Goal: Task Accomplishment & Management: Use online tool/utility

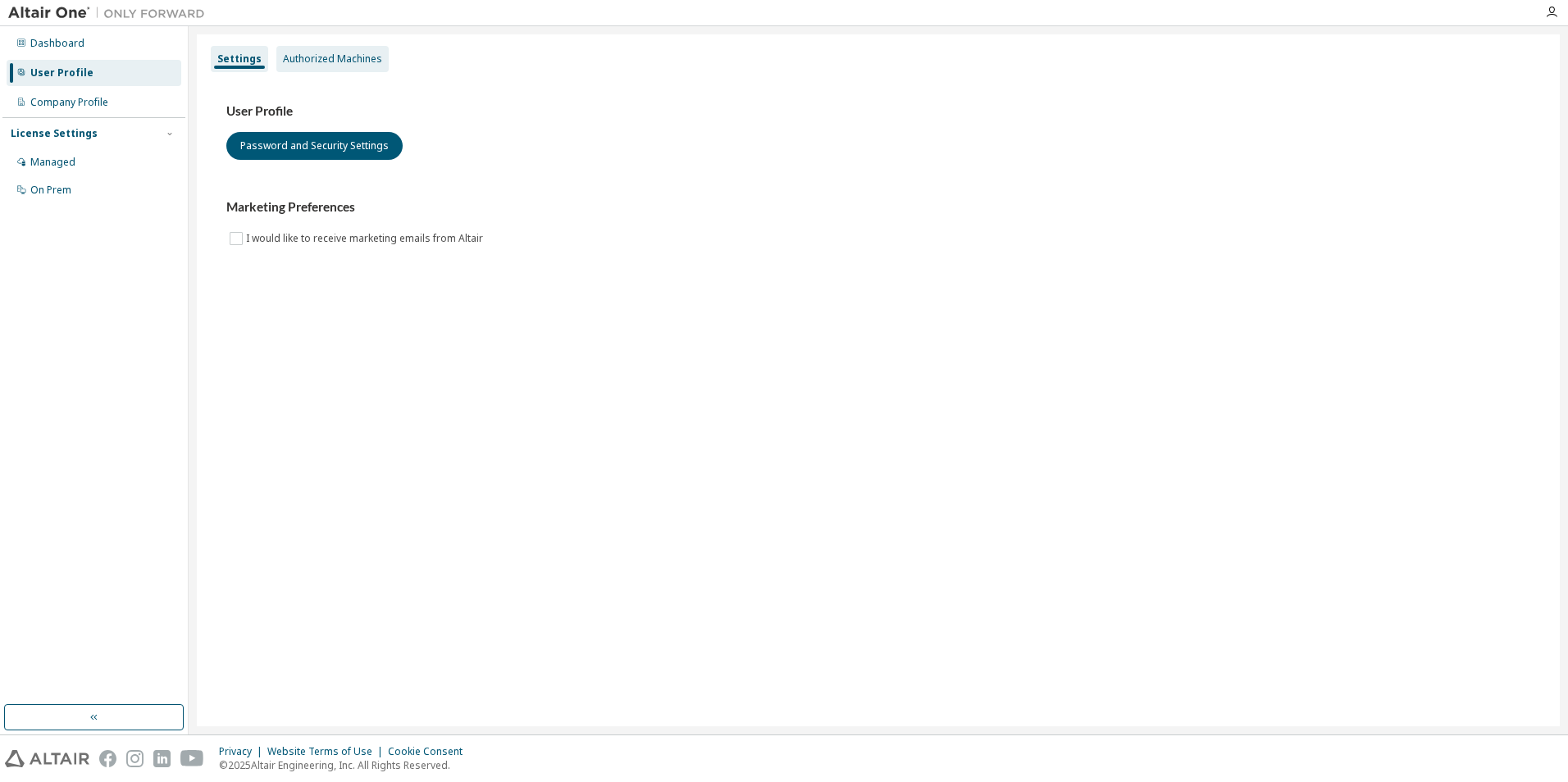
click at [293, 58] on div "Authorized Machines" at bounding box center [332, 59] width 99 height 13
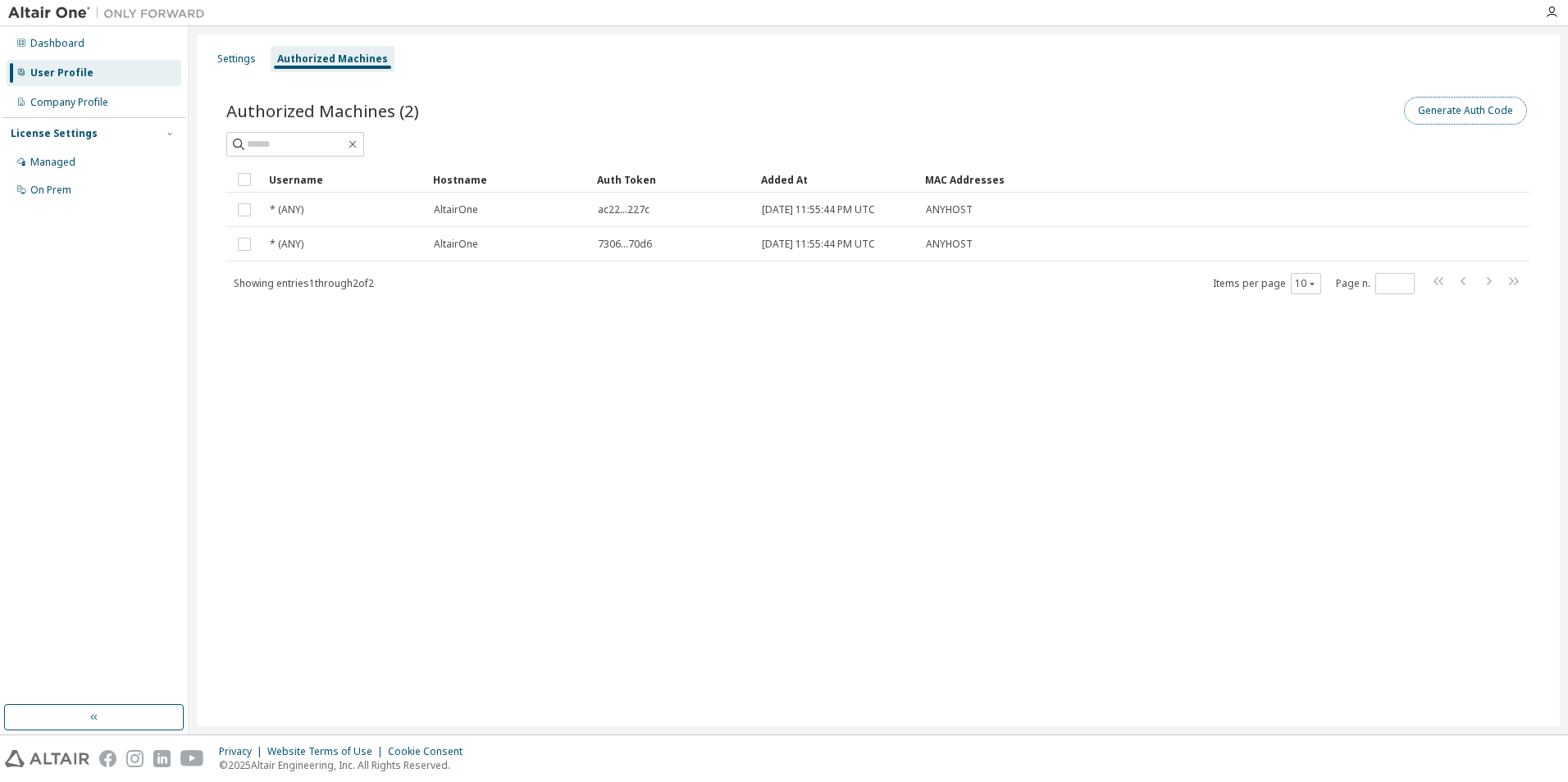
click at [1420, 108] on button "Generate Auth Code" at bounding box center [1465, 110] width 123 height 28
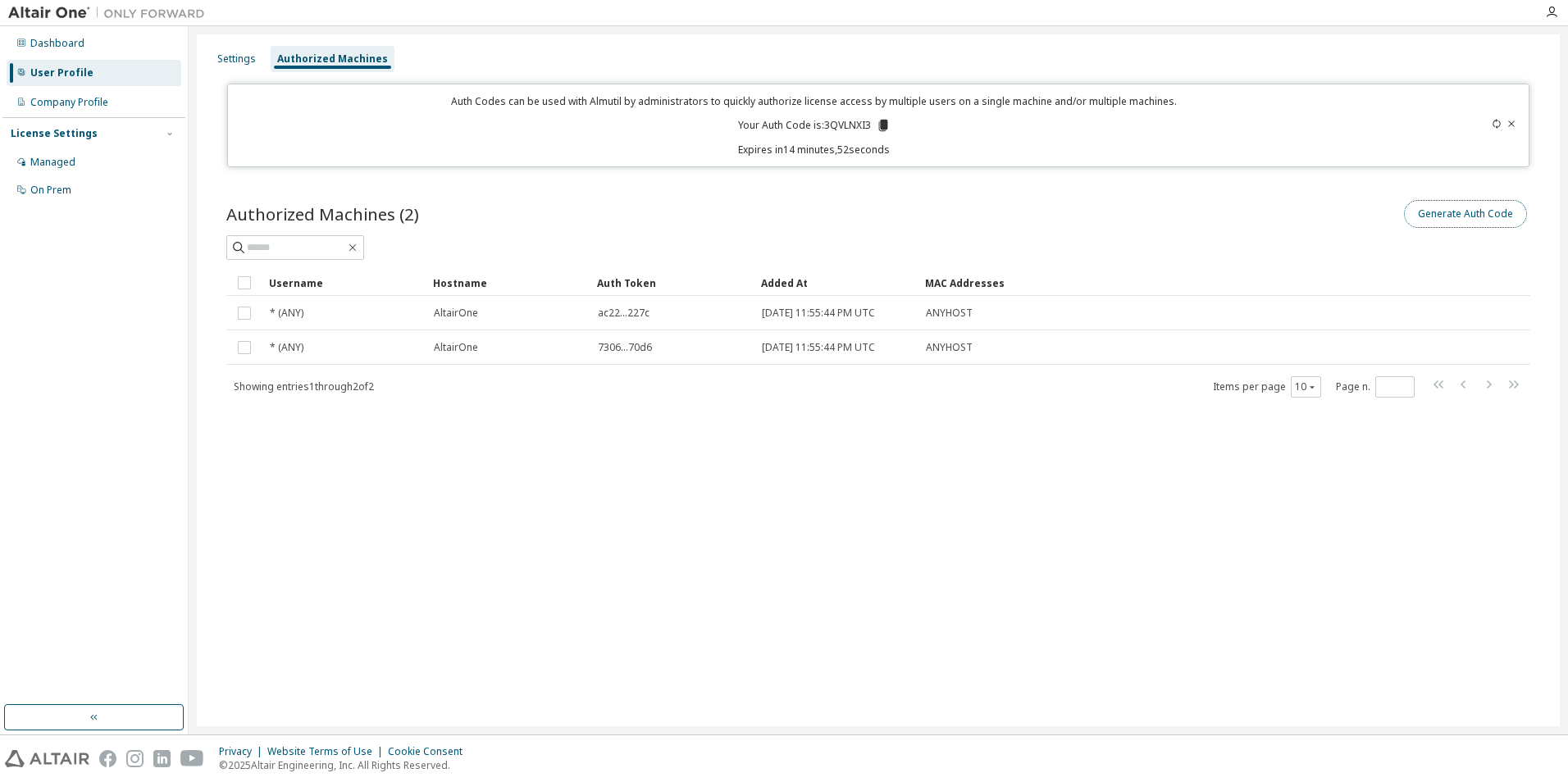
click at [1504, 210] on button "Generate Auth Code" at bounding box center [1465, 214] width 123 height 28
click at [1445, 208] on button "Generate Auth Code" at bounding box center [1465, 214] width 123 height 28
click at [883, 122] on icon at bounding box center [883, 125] width 9 height 11
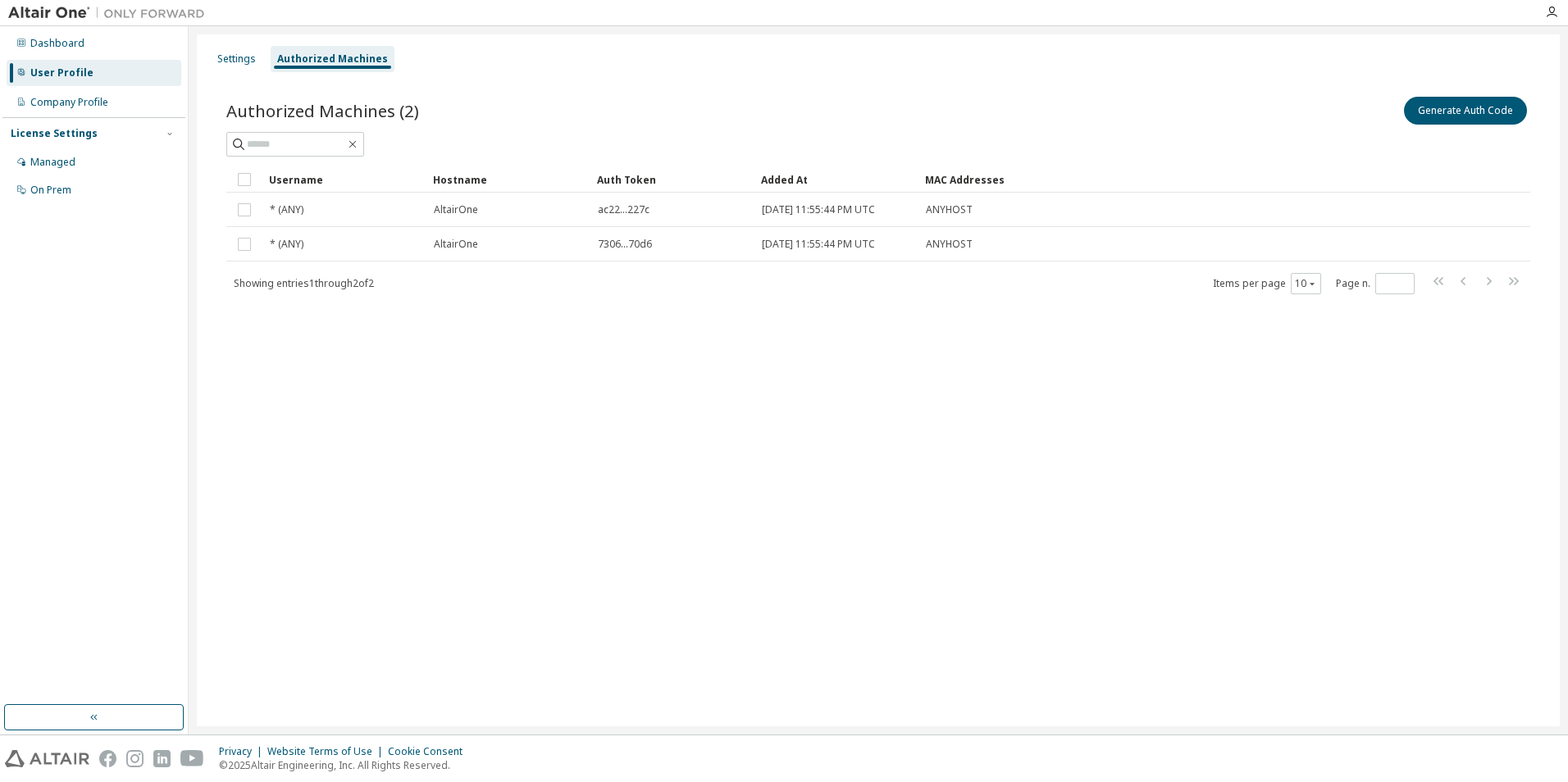
click at [282, 459] on div "Settings Authorized Machines Authorized Machines (2) Generate Auth Code Clear L…" at bounding box center [878, 380] width 1363 height 692
click at [1430, 112] on button "Generate Auth Code" at bounding box center [1465, 110] width 123 height 28
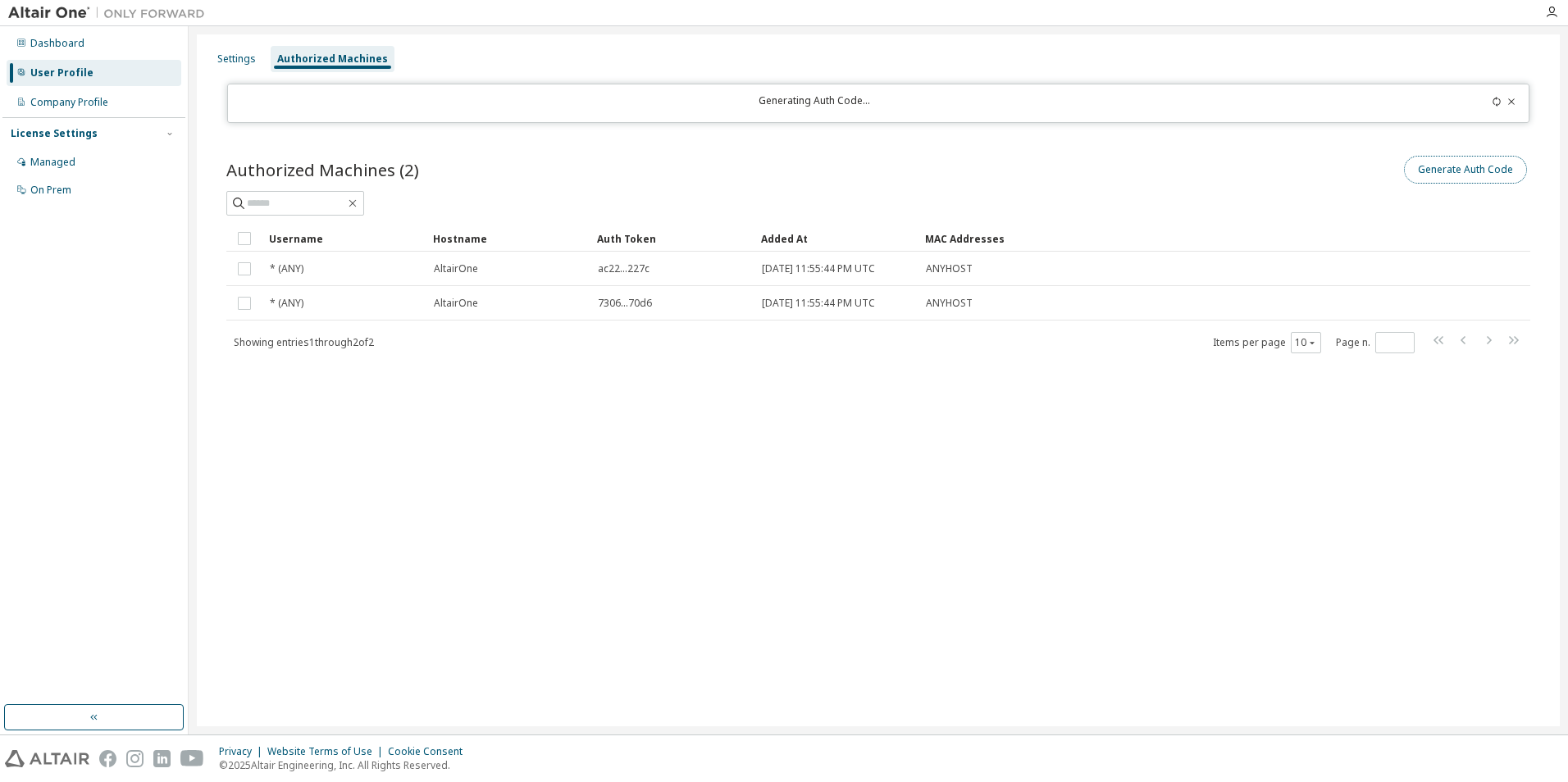
click at [1410, 172] on button "Generate Auth Code" at bounding box center [1465, 170] width 123 height 28
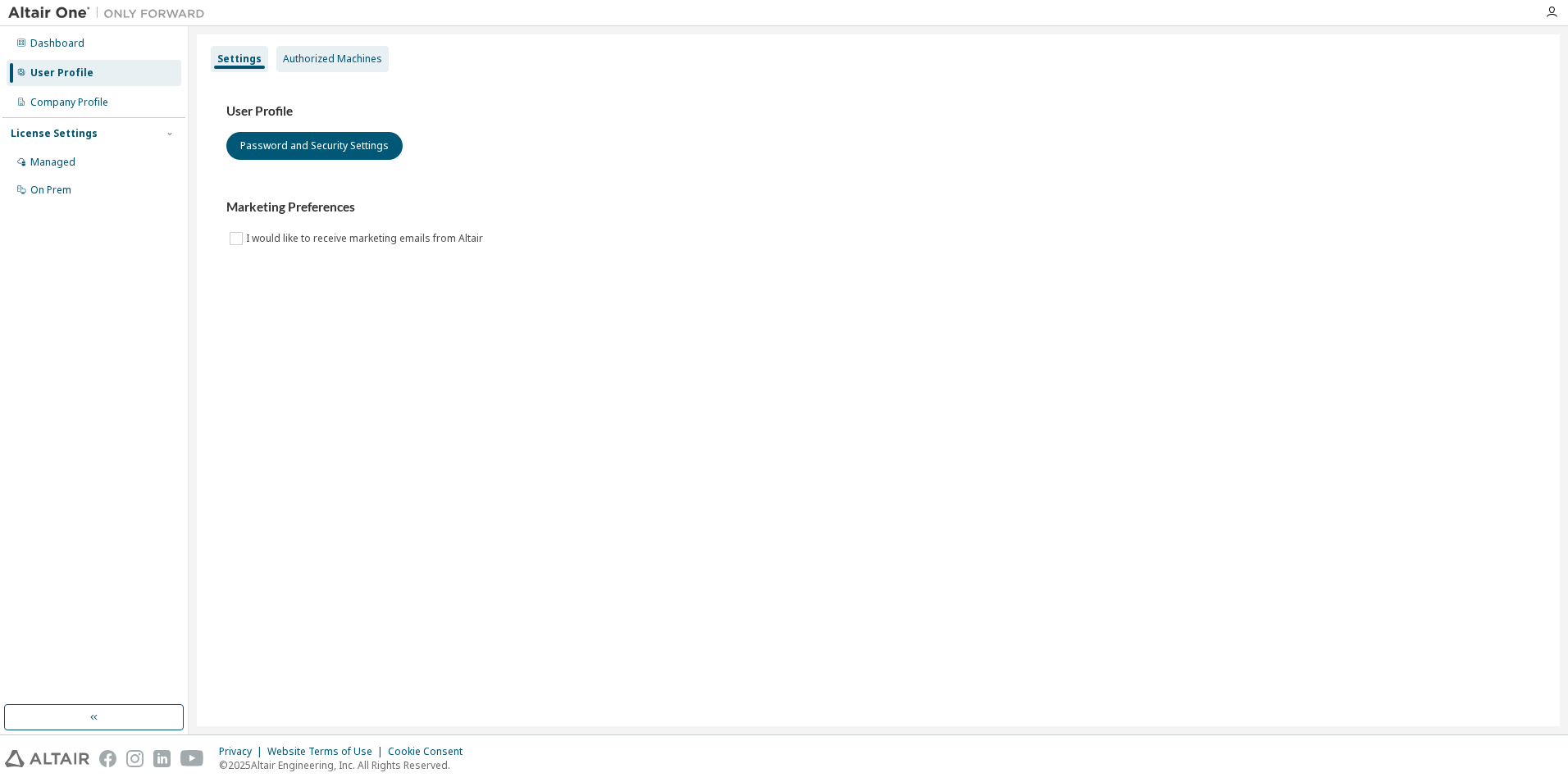
click at [312, 59] on div "Authorized Machines" at bounding box center [332, 59] width 99 height 13
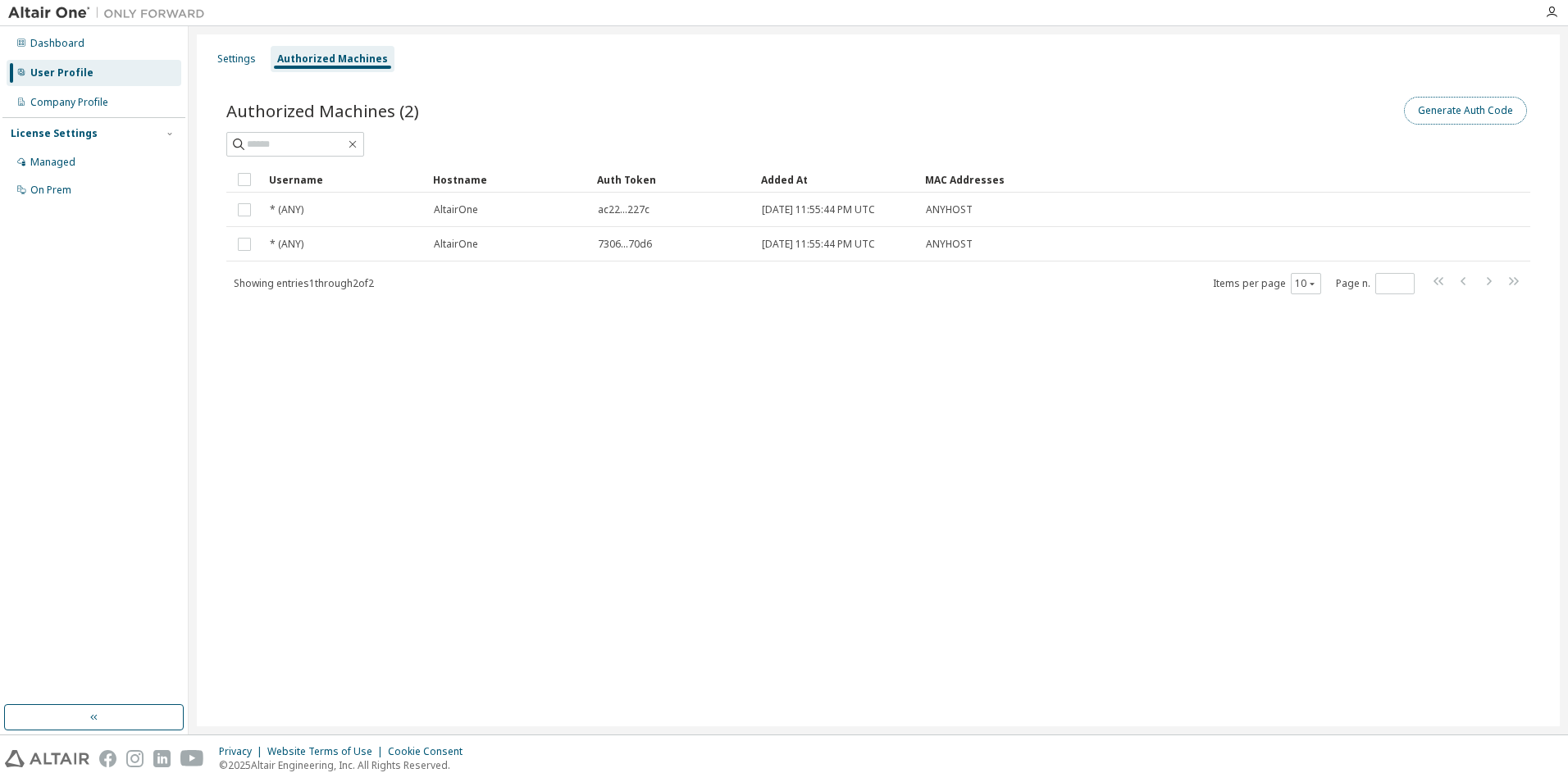
click at [1424, 111] on button "Generate Auth Code" at bounding box center [1465, 110] width 123 height 28
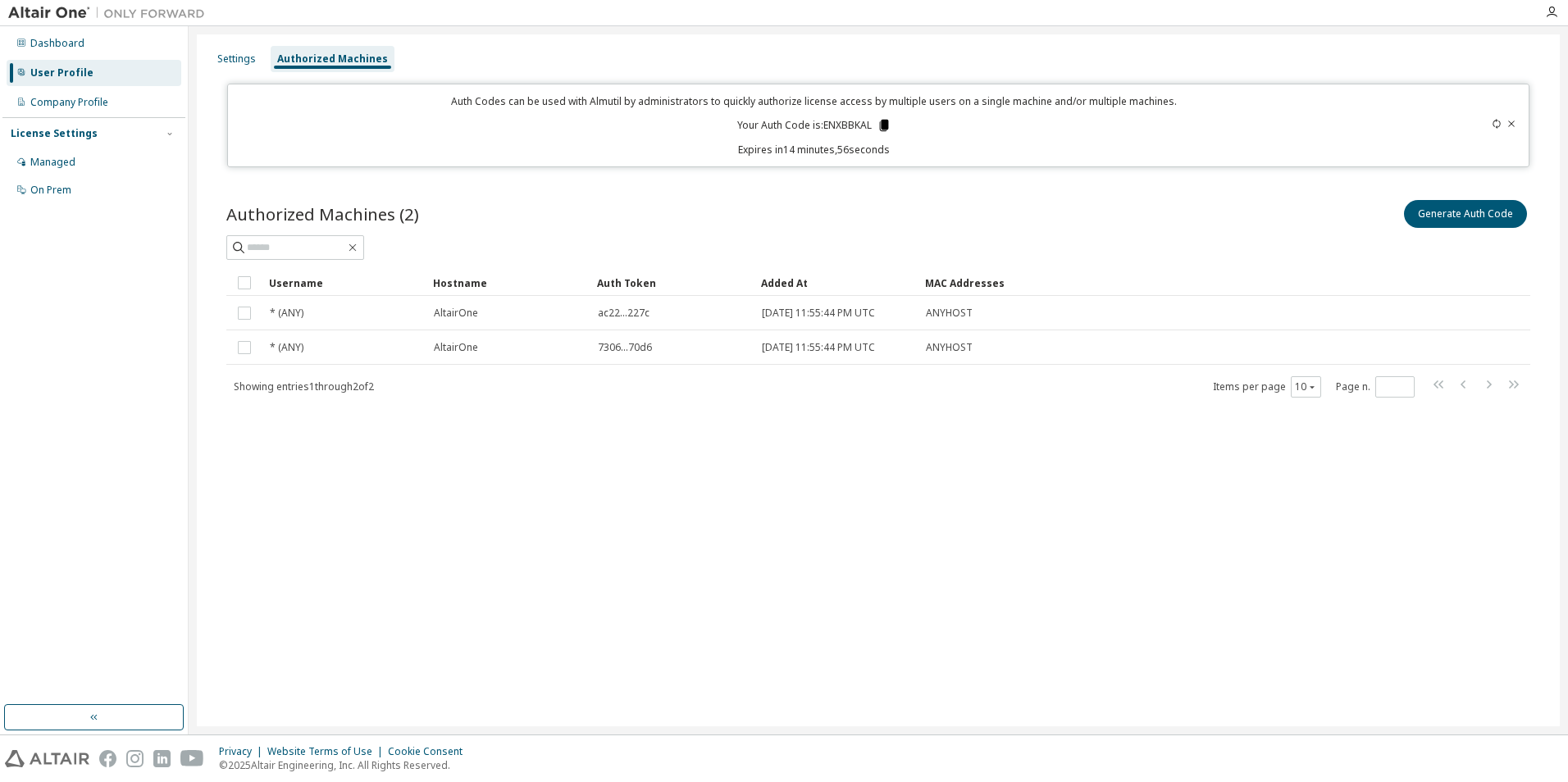
click at [882, 125] on icon at bounding box center [884, 125] width 9 height 11
